Goal: Register for event/course

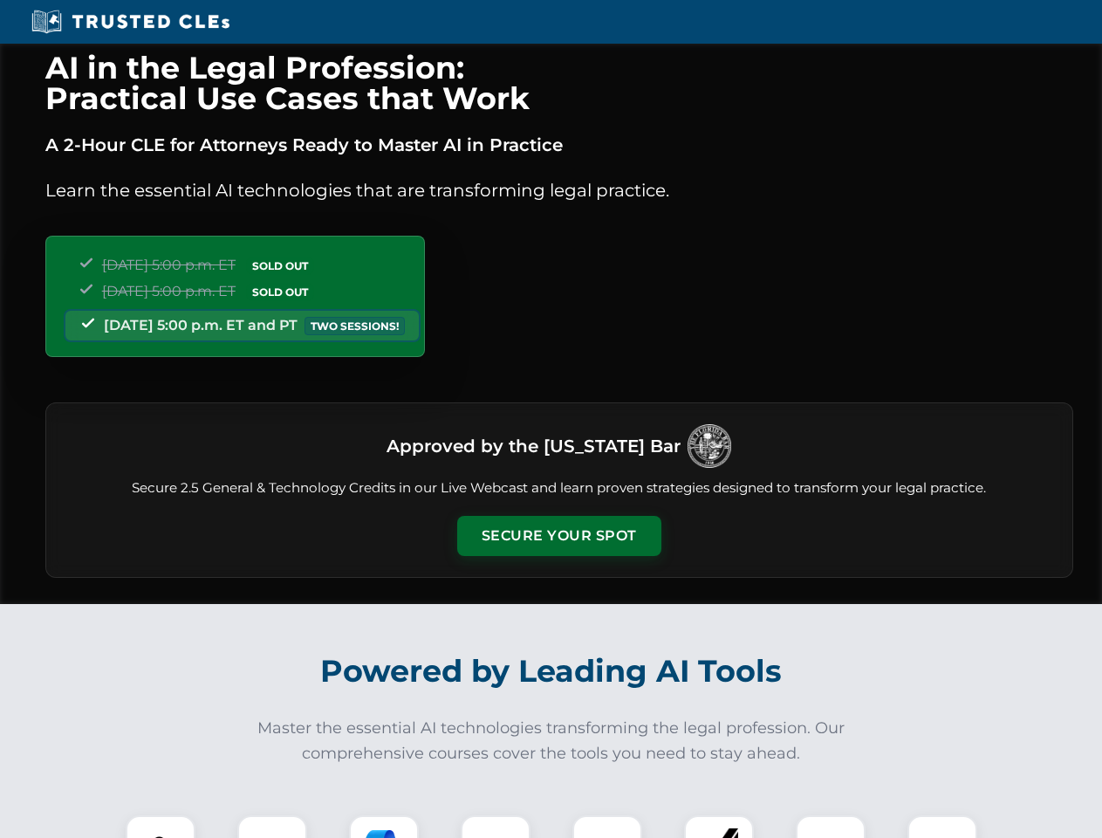
click at [558, 536] on button "Secure Your Spot" at bounding box center [559, 536] width 204 height 40
click at [161, 826] on img at bounding box center [160, 850] width 51 height 51
